Goal: Task Accomplishment & Management: Manage account settings

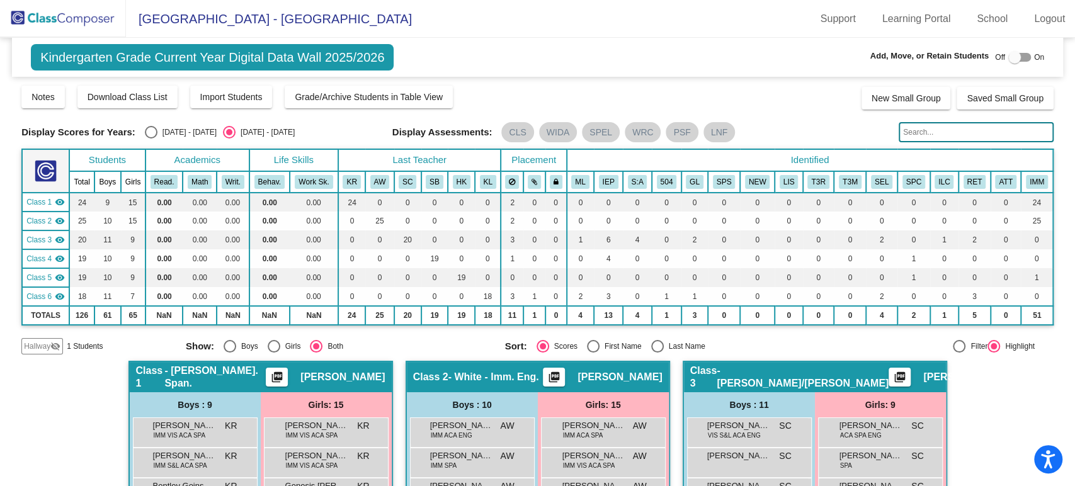
click at [43, 14] on img at bounding box center [63, 18] width 126 height 37
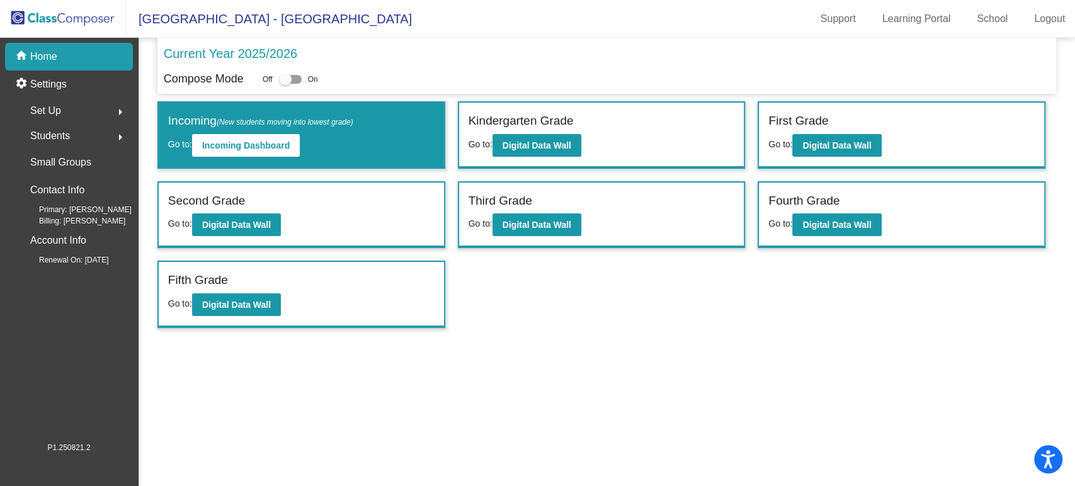
click at [73, 113] on div "Set Up arrow_right" at bounding box center [73, 110] width 120 height 25
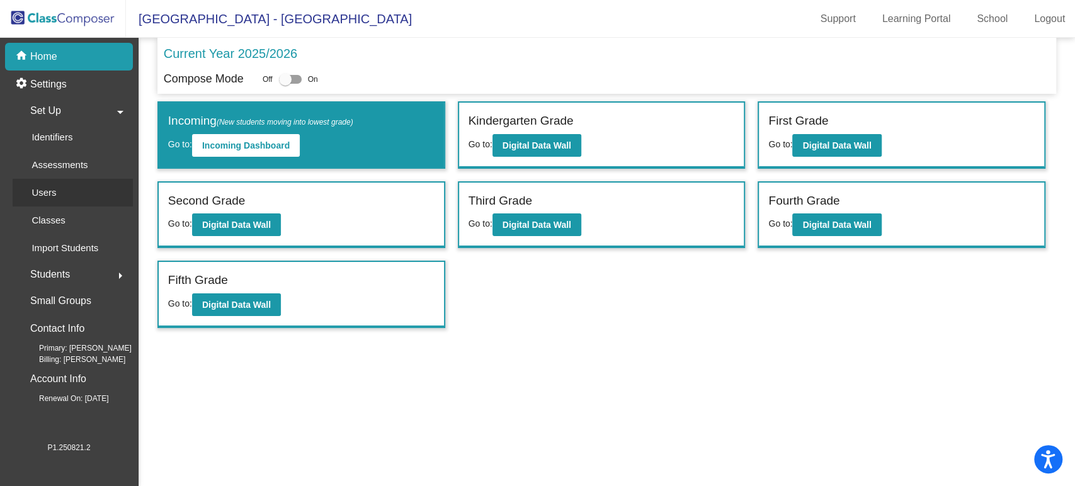
click at [47, 188] on p "Users" at bounding box center [44, 192] width 25 height 15
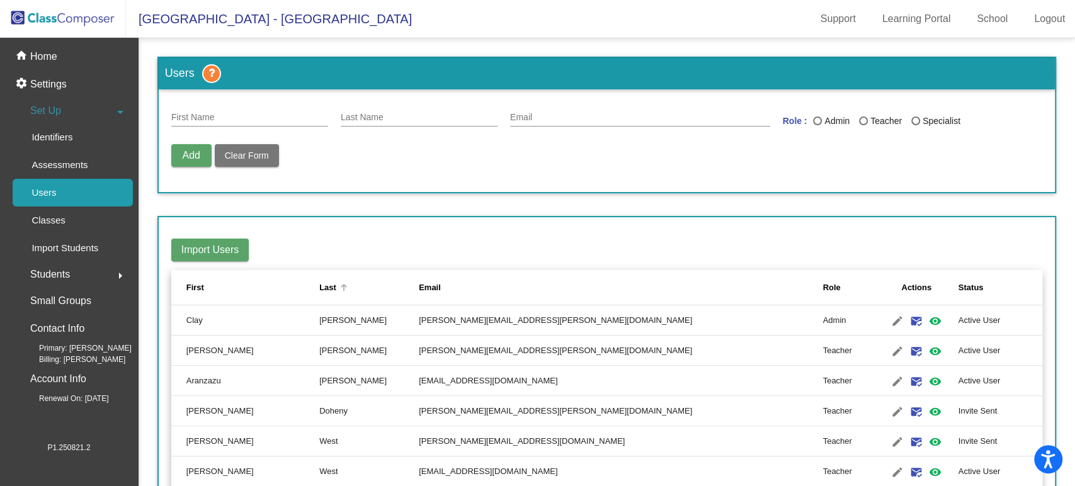
click at [319, 284] on div "Last" at bounding box center [327, 288] width 17 height 13
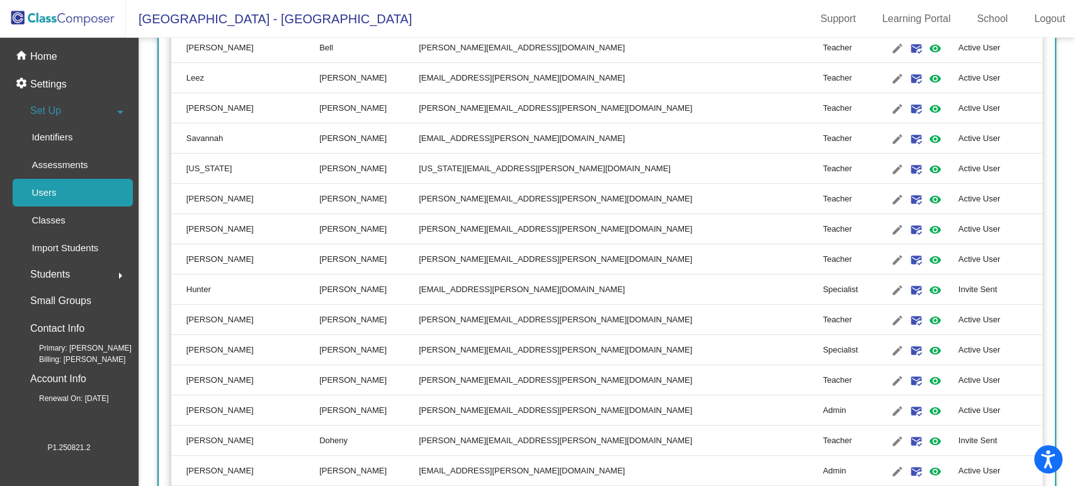
scroll to position [349, 0]
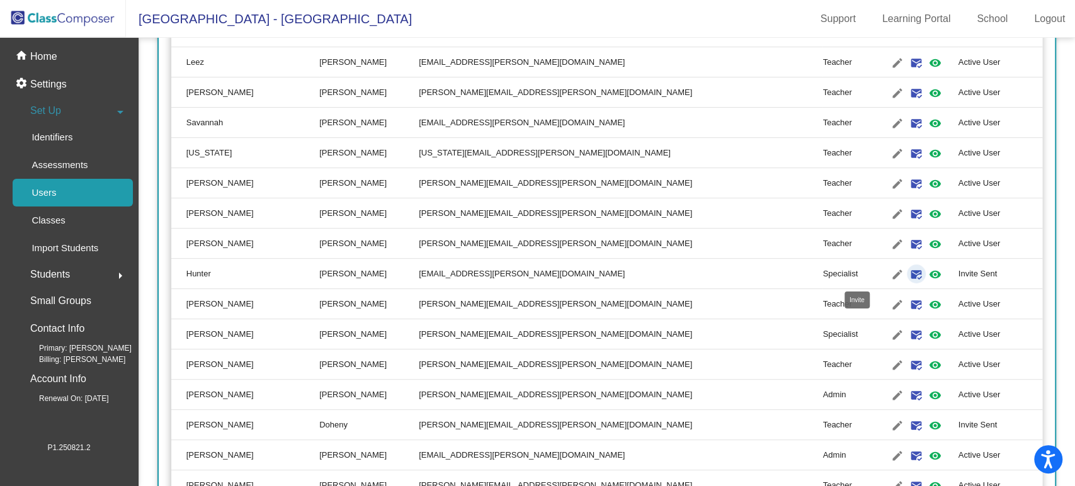
click at [909, 269] on mat-icon "mark_email_read" at bounding box center [916, 274] width 15 height 15
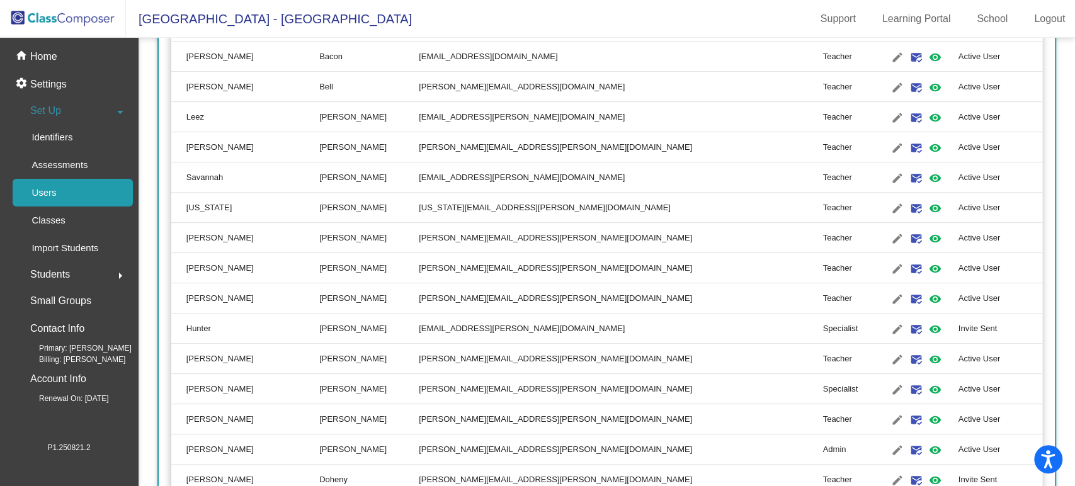
scroll to position [0, 0]
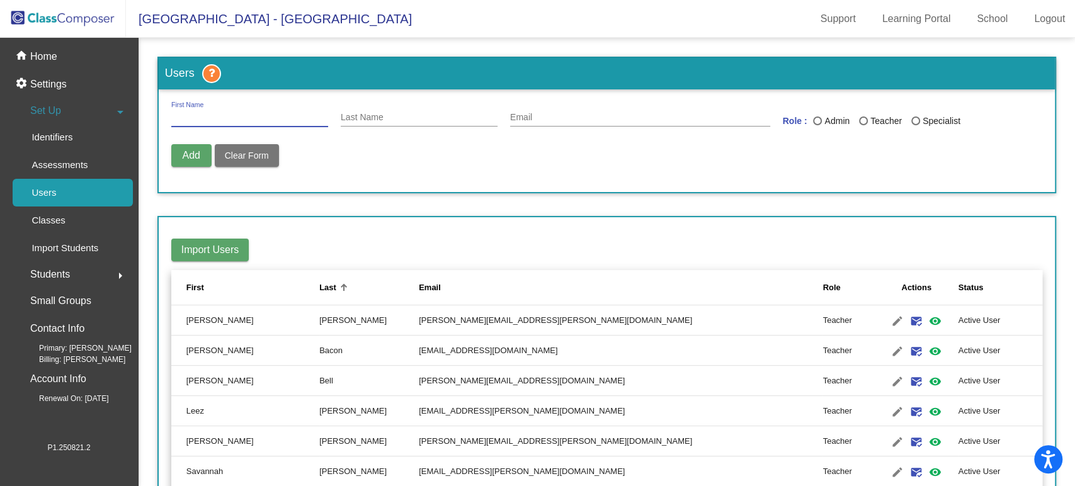
click at [242, 120] on input "First Name" at bounding box center [249, 118] width 157 height 10
type input "[PERSON_NAME]"
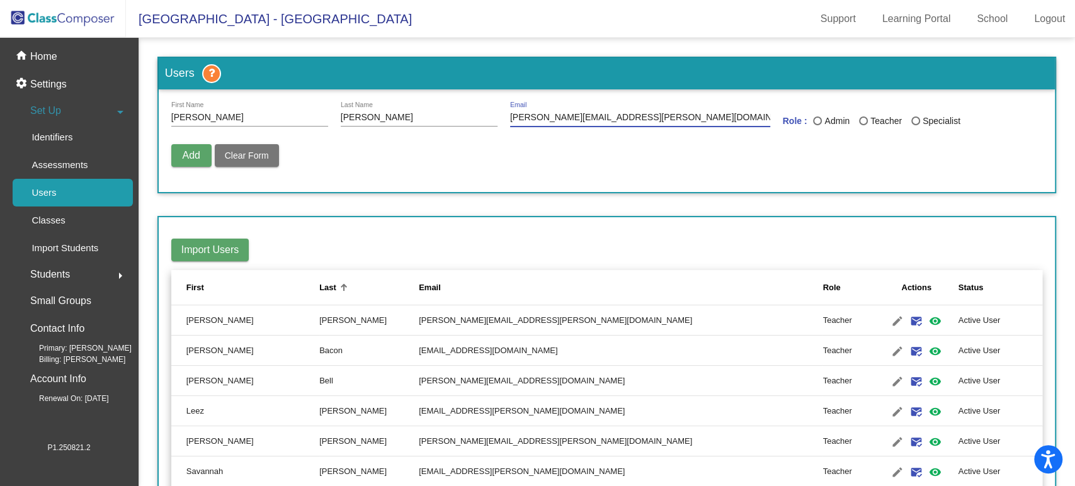
type input "[PERSON_NAME][EMAIL_ADDRESS][PERSON_NAME][DOMAIN_NAME]"
click at [920, 115] on div "Specialist" at bounding box center [940, 121] width 40 height 13
click at [916, 125] on input "Specialist" at bounding box center [915, 125] width 1 height 1
radio input "true"
click at [191, 147] on button "Add" at bounding box center [191, 155] width 40 height 23
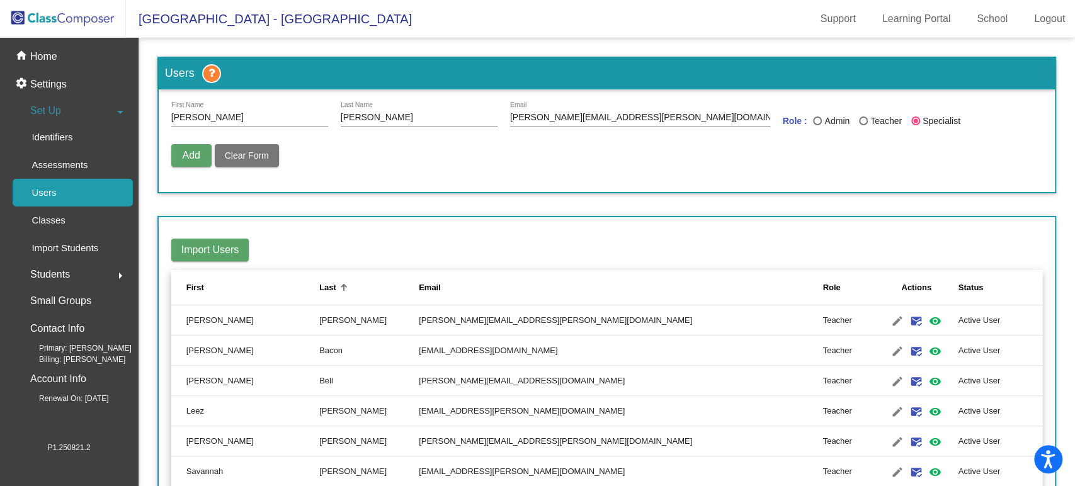
radio input "false"
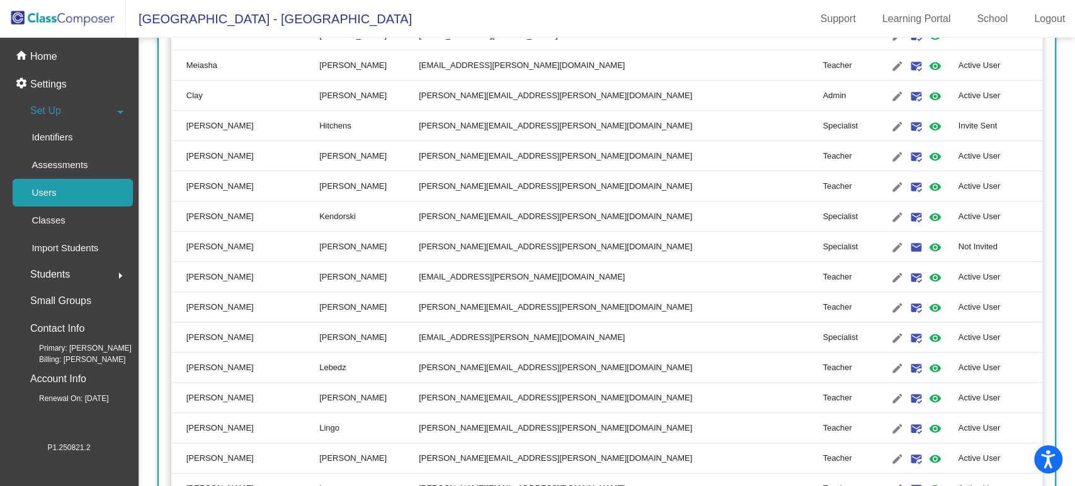
scroll to position [859, 0]
click at [909, 245] on mat-icon "email" at bounding box center [916, 248] width 15 height 15
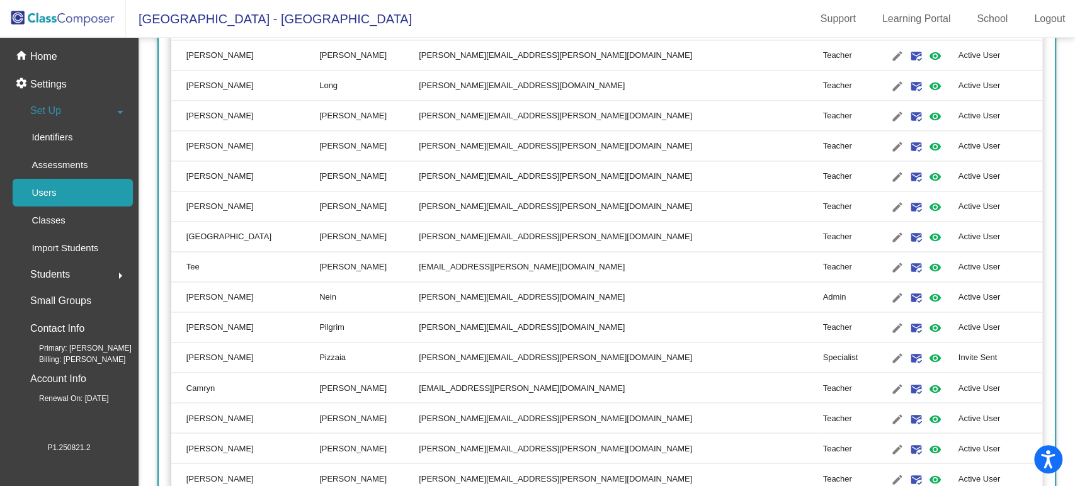
scroll to position [1578, 0]
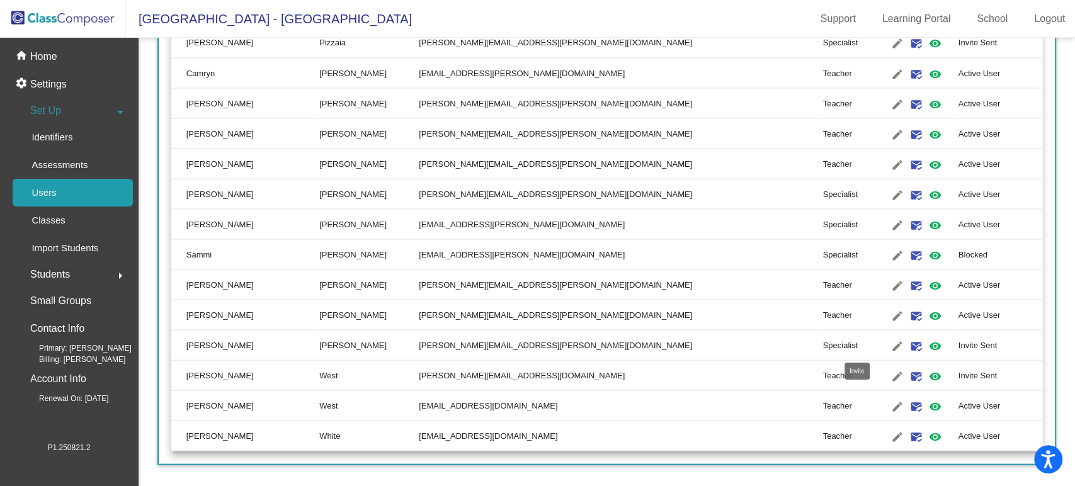
click at [909, 343] on mat-icon "mark_email_read" at bounding box center [916, 345] width 15 height 15
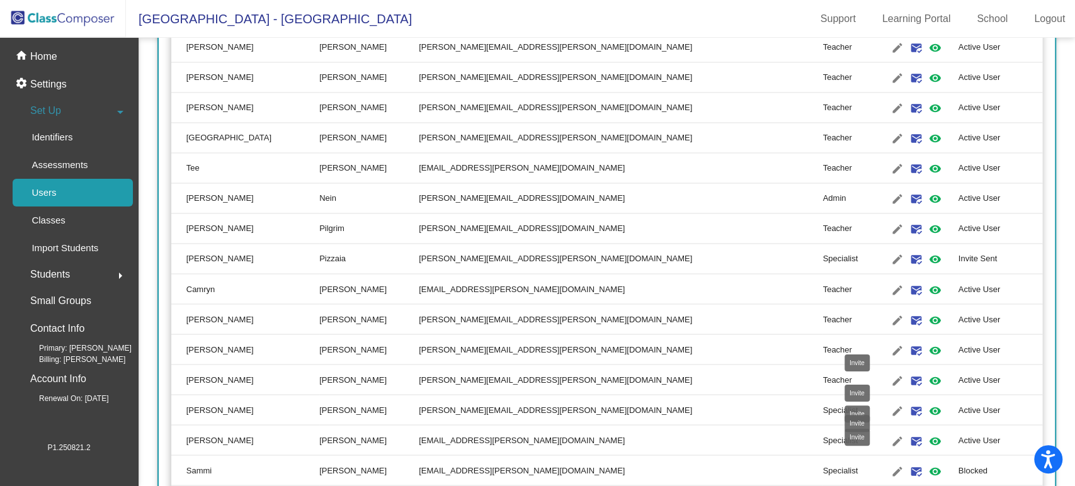
scroll to position [1332, 0]
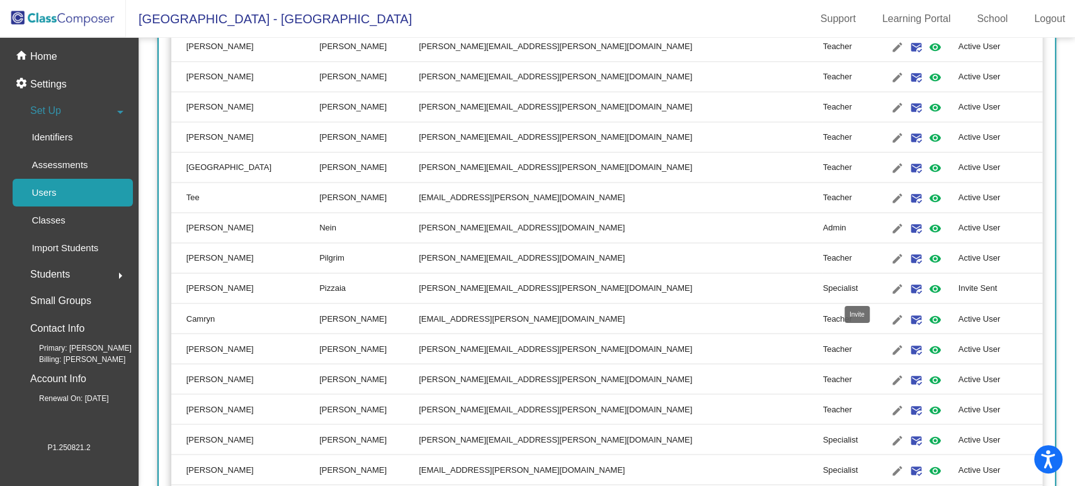
click at [909, 282] on mat-icon "mark_email_read" at bounding box center [916, 289] width 15 height 15
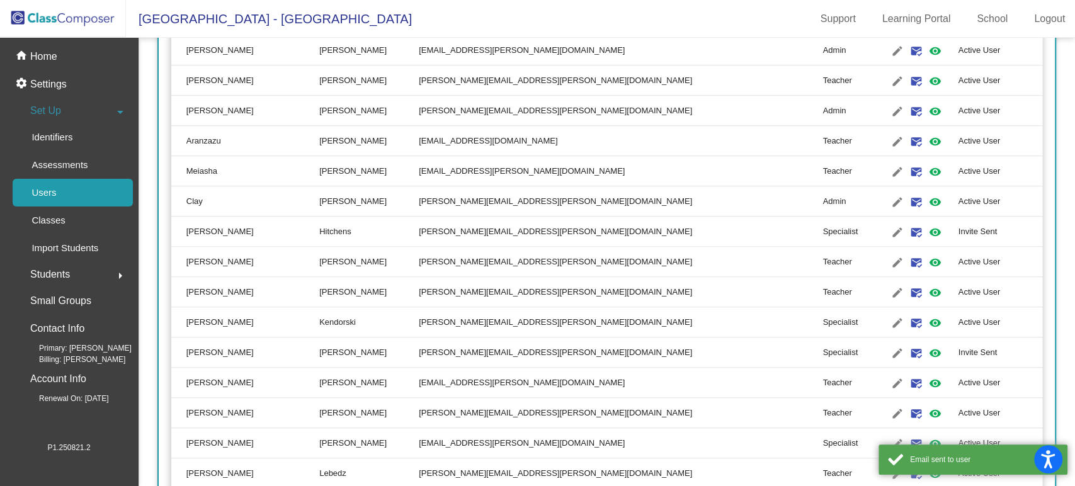
scroll to position [755, 0]
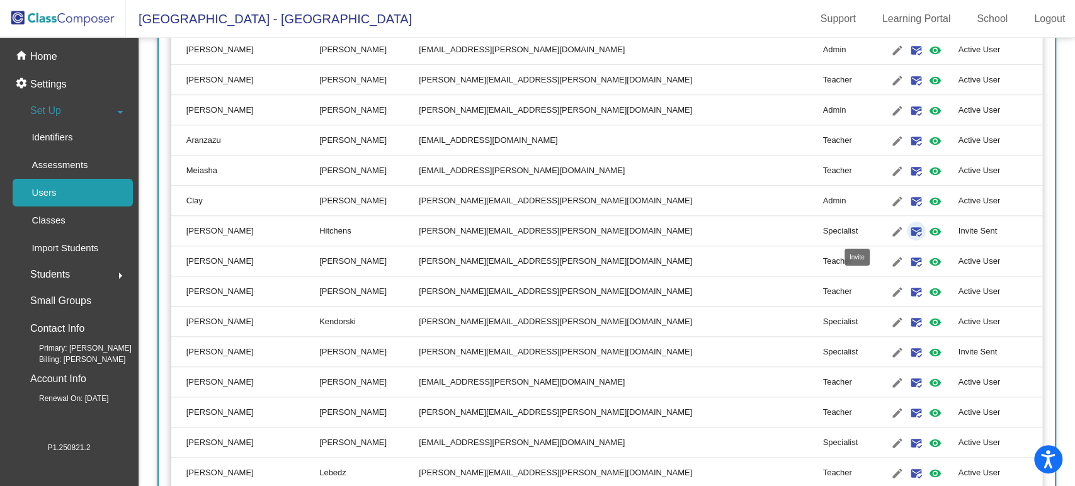
click at [909, 229] on mat-icon "mark_email_read" at bounding box center [916, 231] width 15 height 15
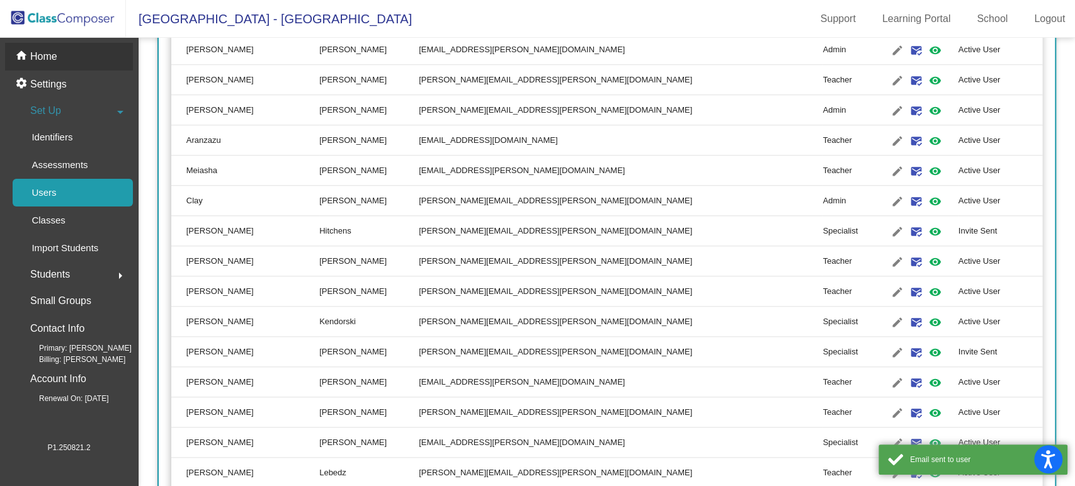
click at [42, 62] on p "Home" at bounding box center [43, 56] width 27 height 15
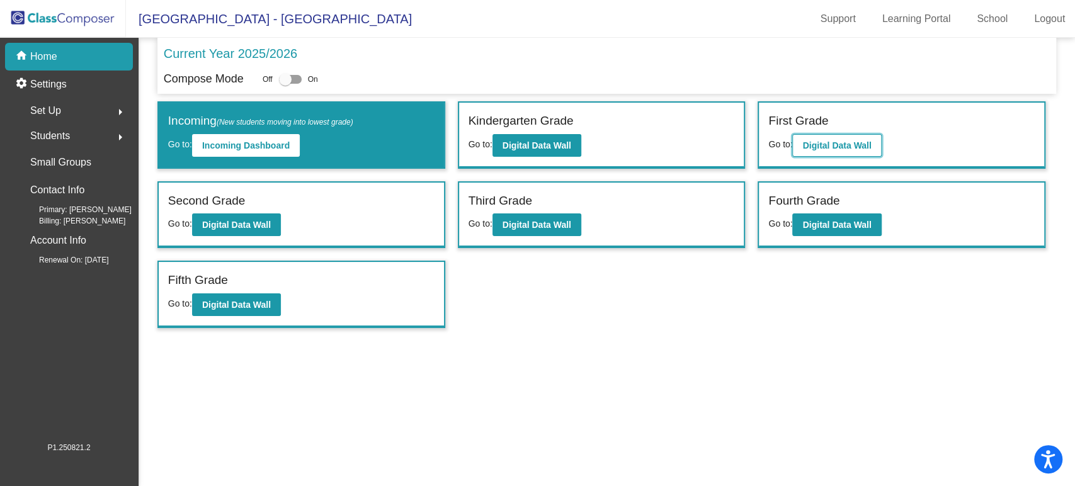
click at [851, 149] on b "Digital Data Wall" at bounding box center [837, 145] width 69 height 10
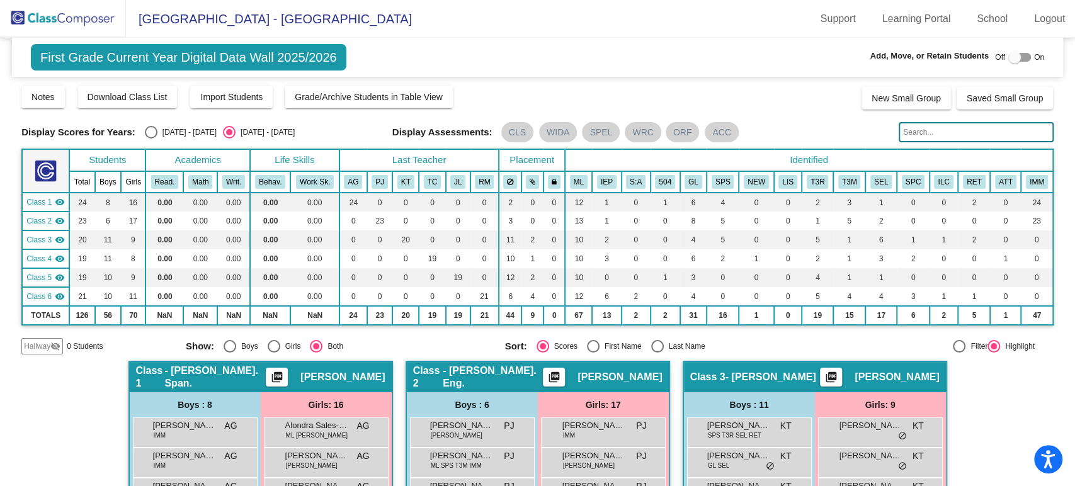
click at [178, 131] on div "[DATE] - [DATE]" at bounding box center [187, 132] width 59 height 11
click at [151, 139] on input "[DATE] - [DATE]" at bounding box center [151, 139] width 1 height 1
radio input "true"
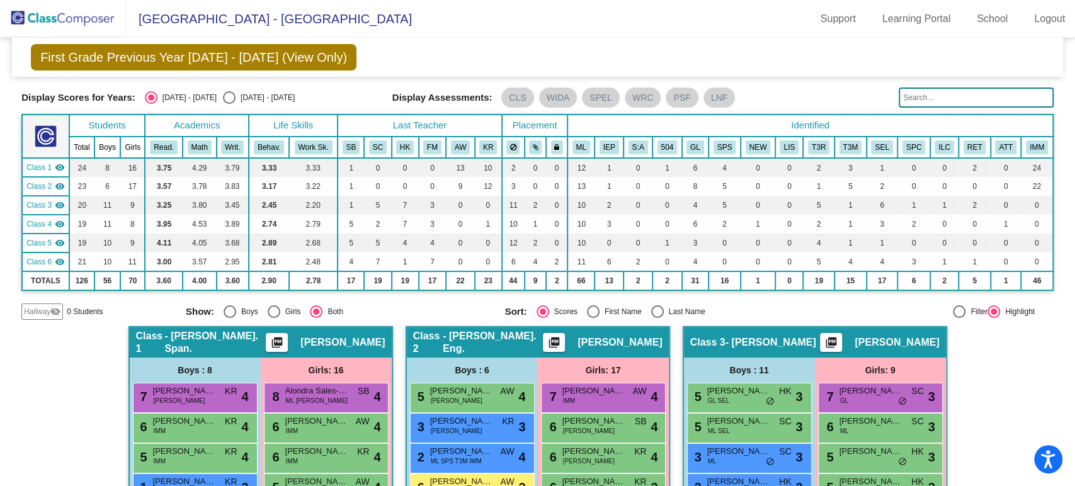
scroll to position [30, 0]
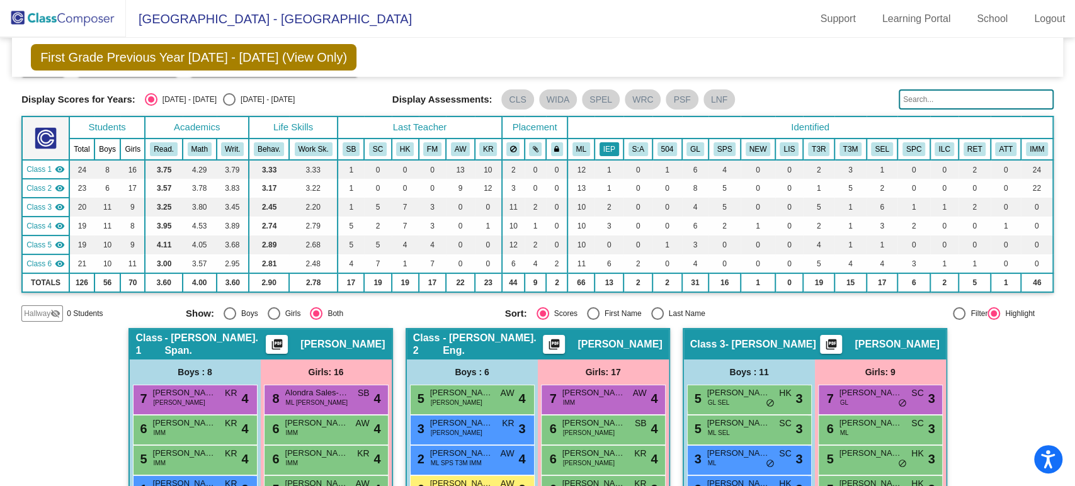
click at [604, 147] on button "IEP" at bounding box center [610, 149] width 20 height 14
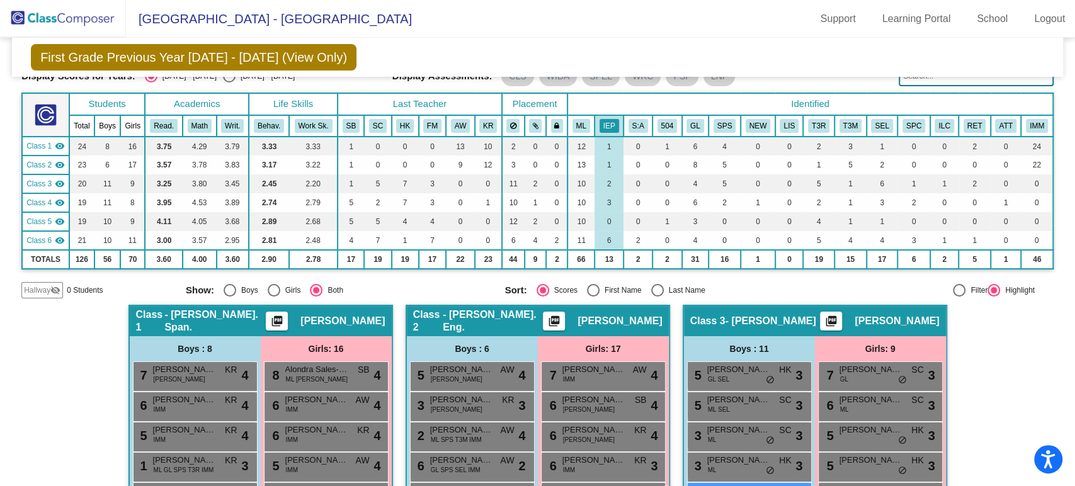
scroll to position [0, 0]
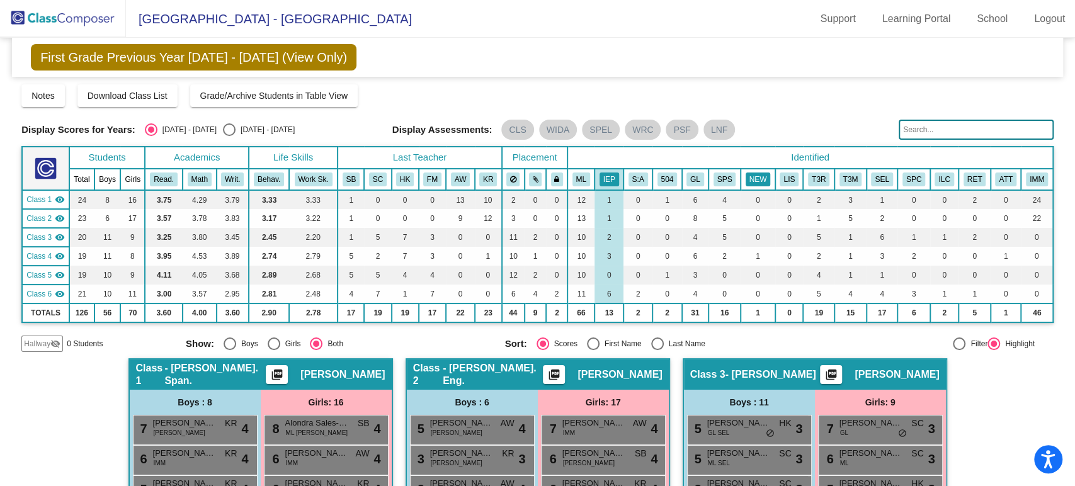
click at [753, 177] on button "NEW" at bounding box center [758, 180] width 25 height 14
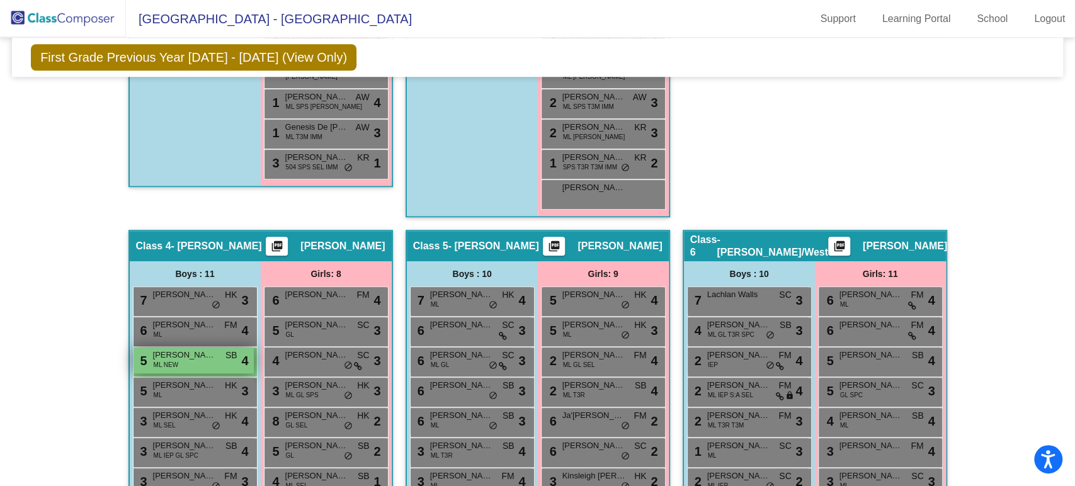
scroll to position [719, 0]
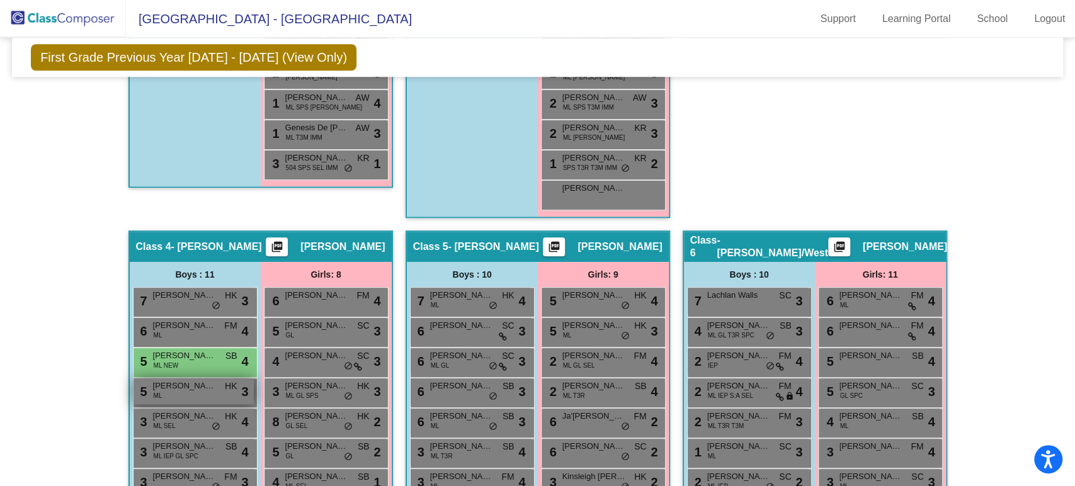
click at [215, 401] on div "5 [PERSON_NAME] HK lock do_not_disturb_alt 3" at bounding box center [194, 392] width 120 height 26
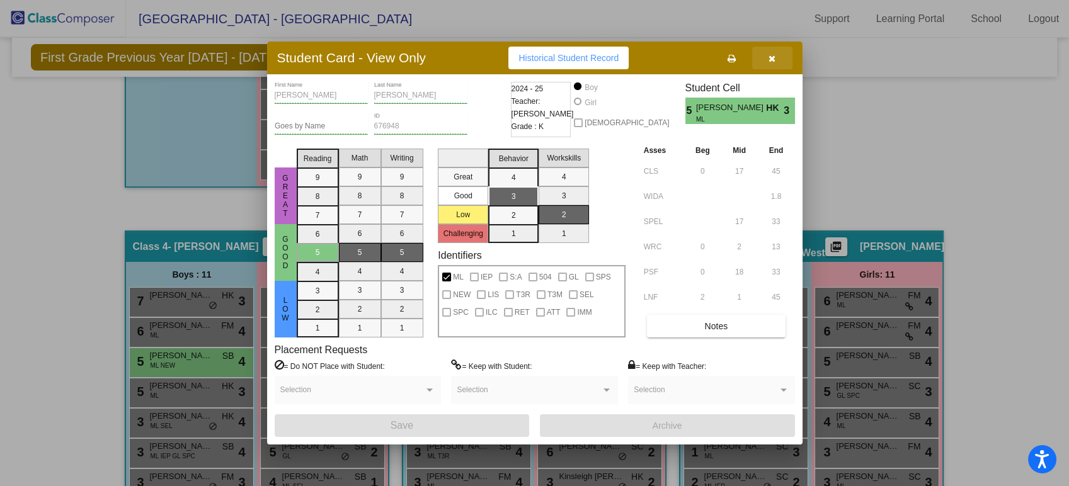
click at [772, 50] on button "button" at bounding box center [772, 58] width 40 height 23
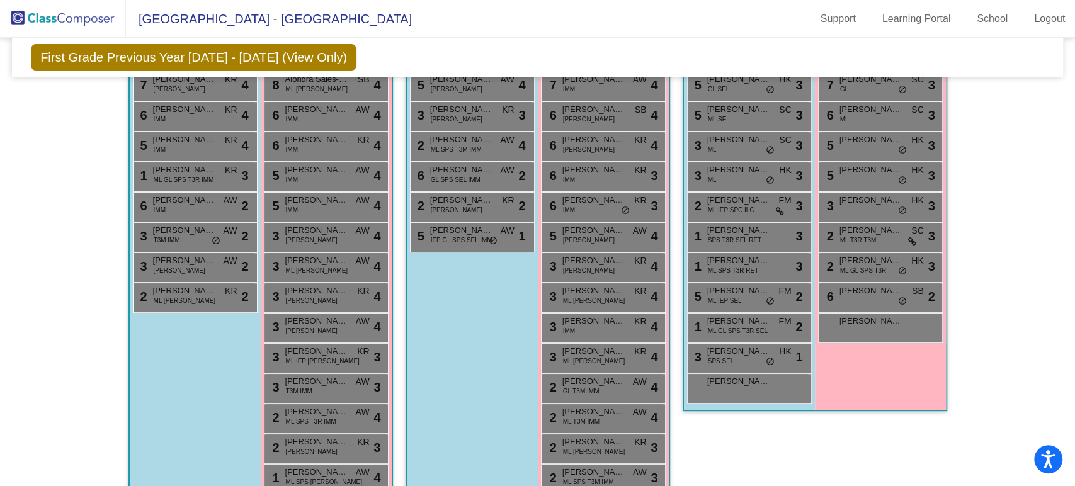
scroll to position [455, 0]
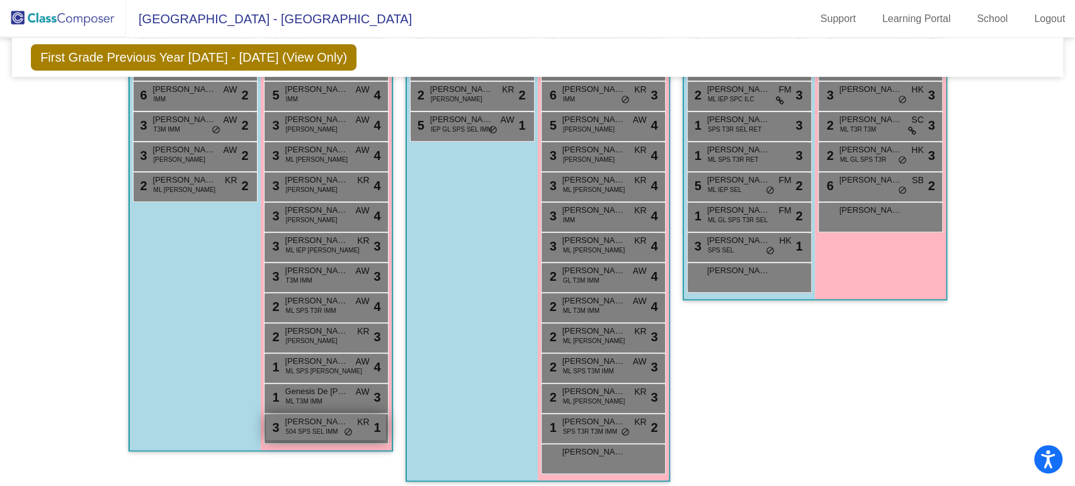
click at [319, 424] on span "[PERSON_NAME]" at bounding box center [316, 422] width 63 height 13
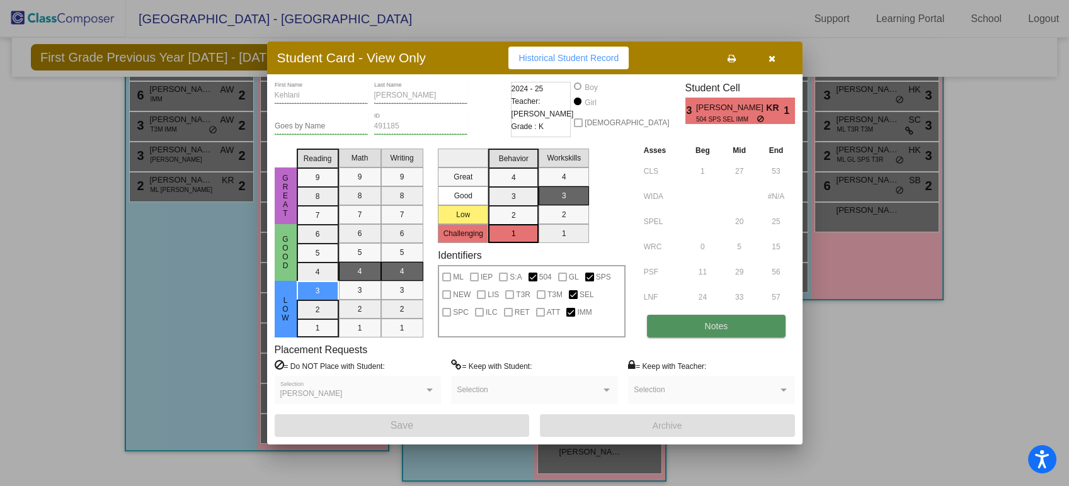
click at [735, 326] on button "Notes" at bounding box center [716, 326] width 139 height 23
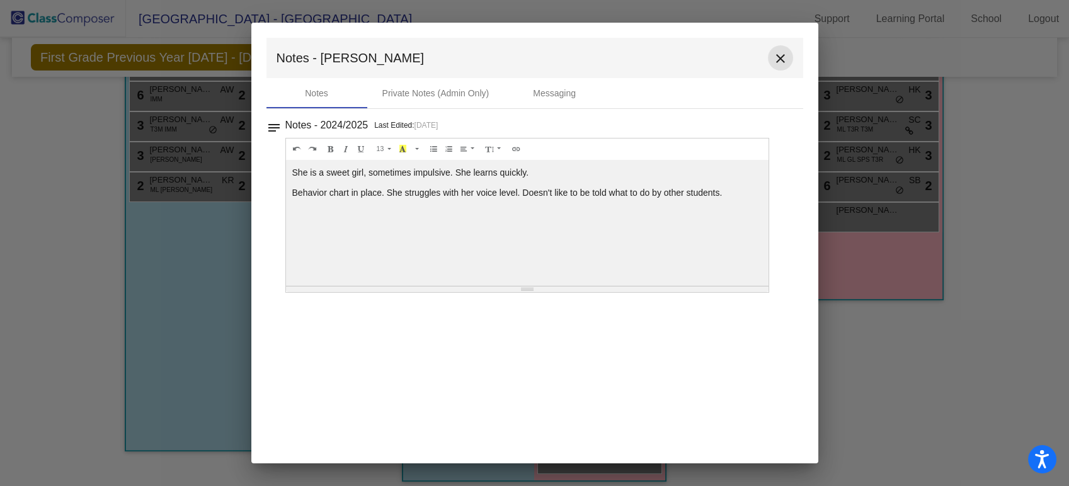
click at [776, 55] on mat-icon "close" at bounding box center [780, 58] width 15 height 15
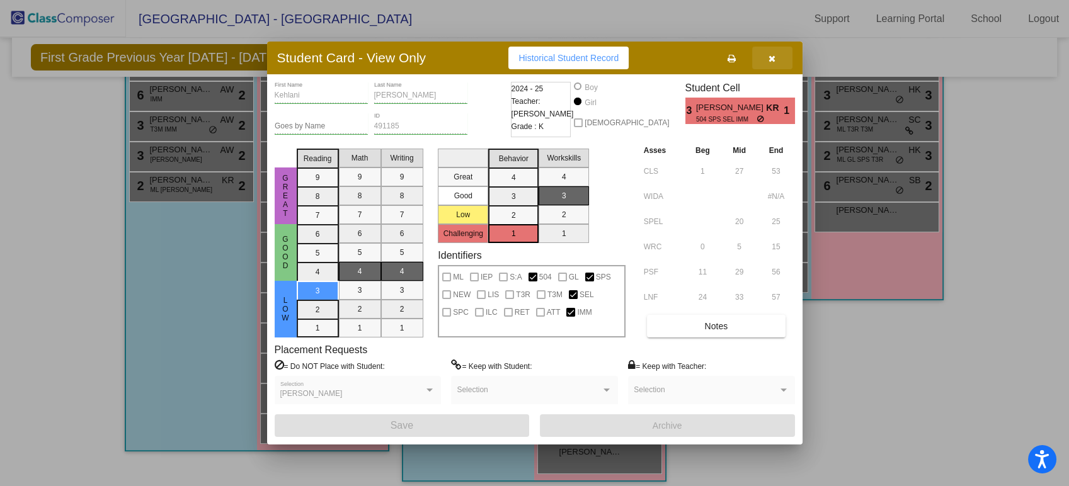
click at [769, 59] on icon "button" at bounding box center [772, 58] width 7 height 9
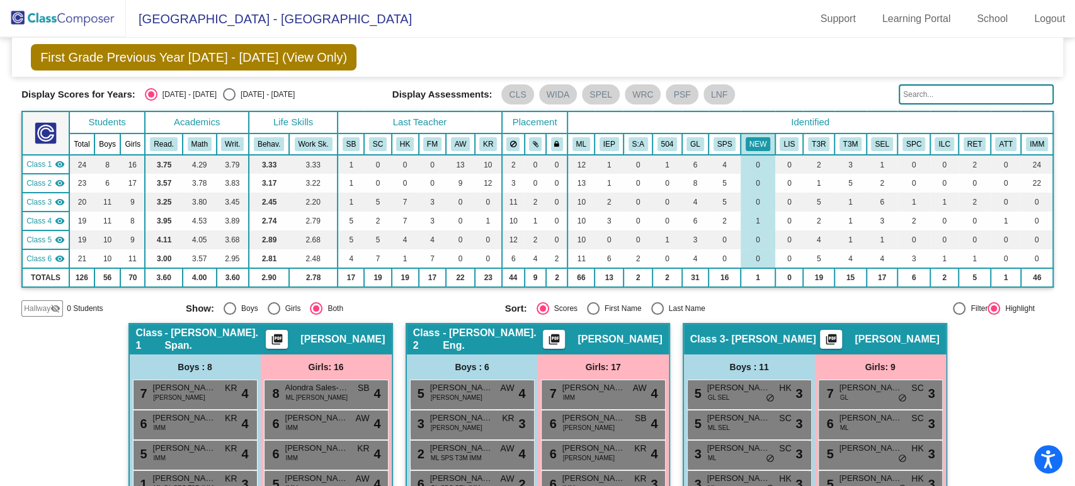
scroll to position [0, 0]
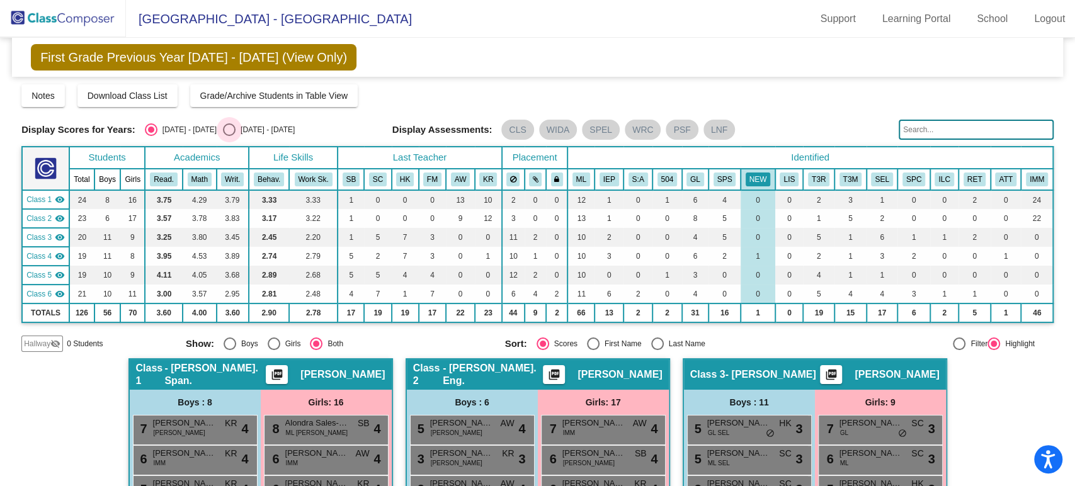
click at [223, 134] on div "Select an option" at bounding box center [229, 129] width 13 height 13
click at [229, 136] on input "[DATE] - [DATE]" at bounding box center [229, 136] width 1 height 1
radio input "true"
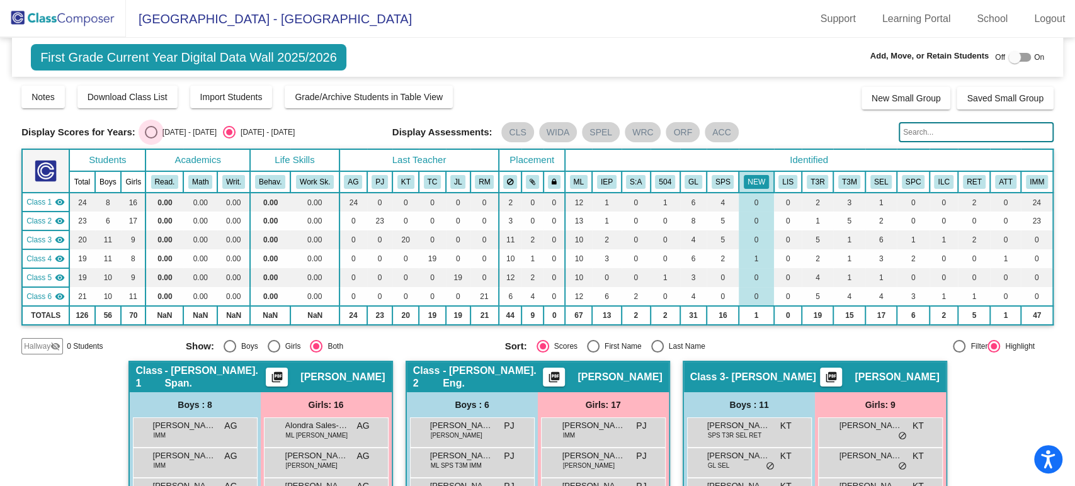
click at [153, 132] on div "Select an option" at bounding box center [151, 132] width 13 height 13
click at [151, 139] on input "[DATE] - [DATE]" at bounding box center [151, 139] width 1 height 1
radio input "true"
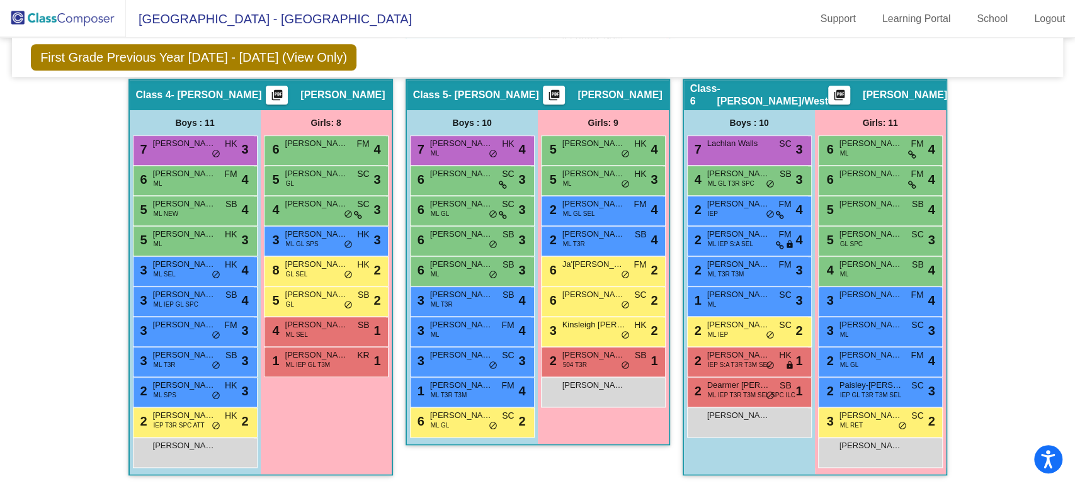
scroll to position [871, 0]
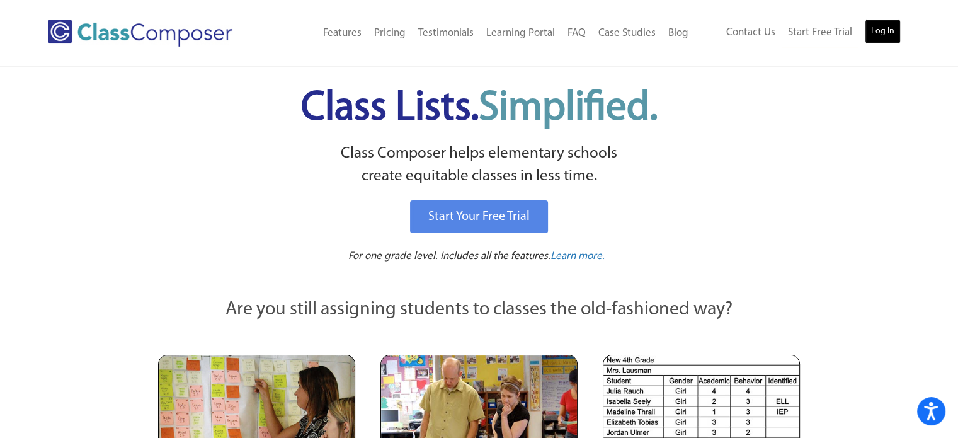
click at [892, 40] on link "Log In" at bounding box center [883, 31] width 36 height 25
